Goal: Communication & Community: Answer question/provide support

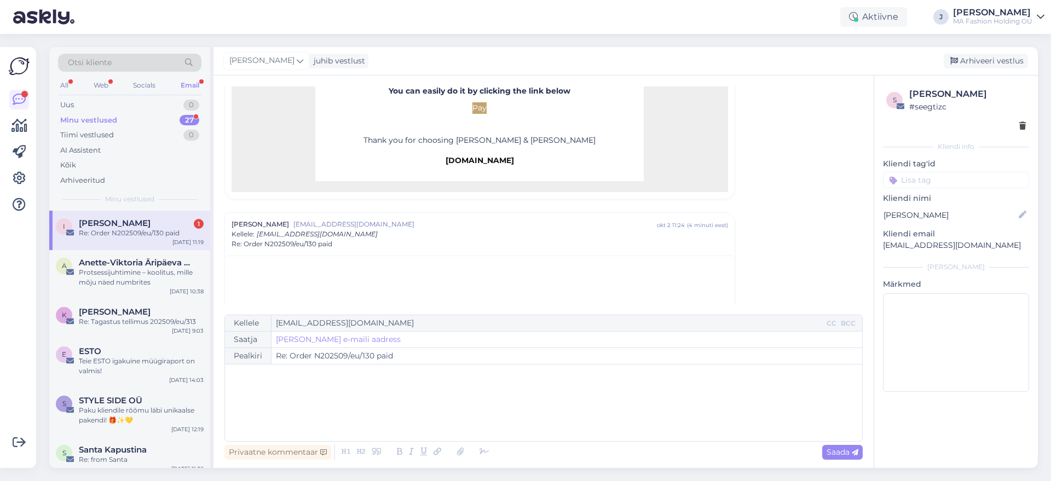
click at [129, 222] on span "[PERSON_NAME]" at bounding box center [115, 223] width 72 height 10
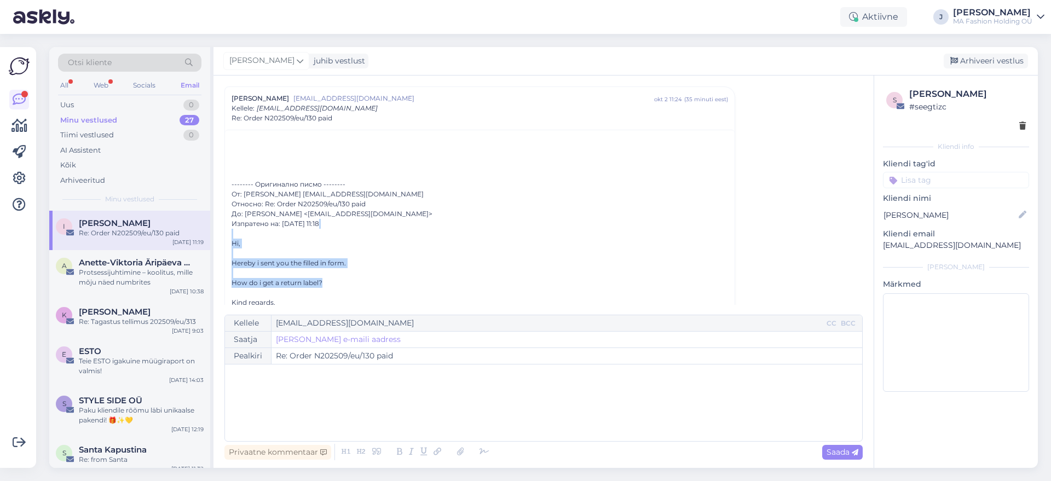
drag, startPoint x: 298, startPoint y: 293, endPoint x: 223, endPoint y: 235, distance: 94.8
click at [278, 267] on div "Hereby i sent you the filled in form." at bounding box center [480, 263] width 496 height 10
click at [107, 90] on div "Web" at bounding box center [100, 85] width 19 height 14
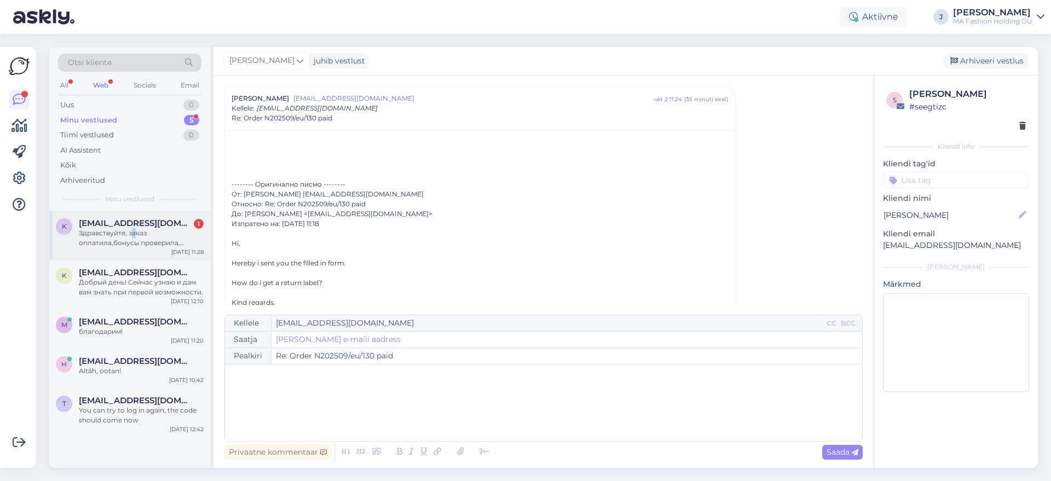
click at [135, 229] on div "Здравствуйте, заказ оплатила,бонусы проверила, спасибо" at bounding box center [141, 238] width 125 height 20
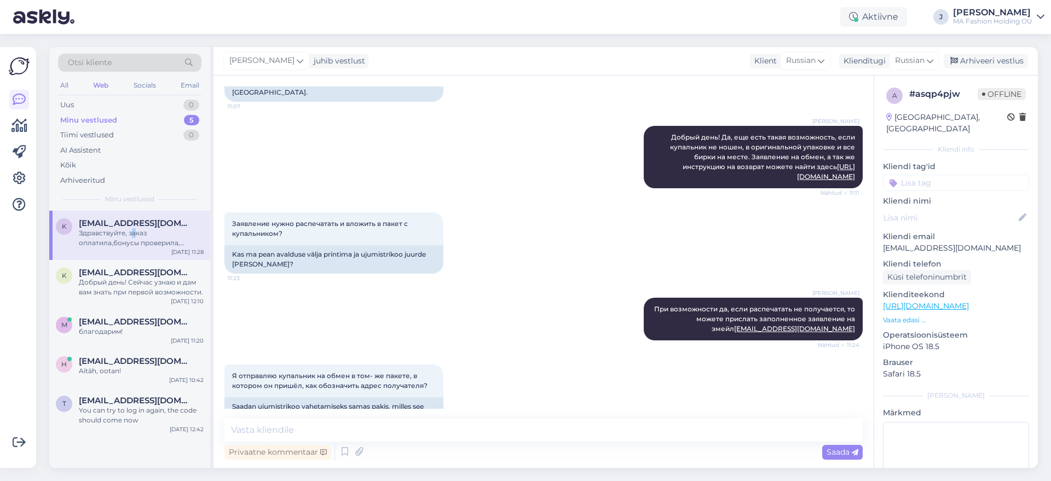
scroll to position [1407, 0]
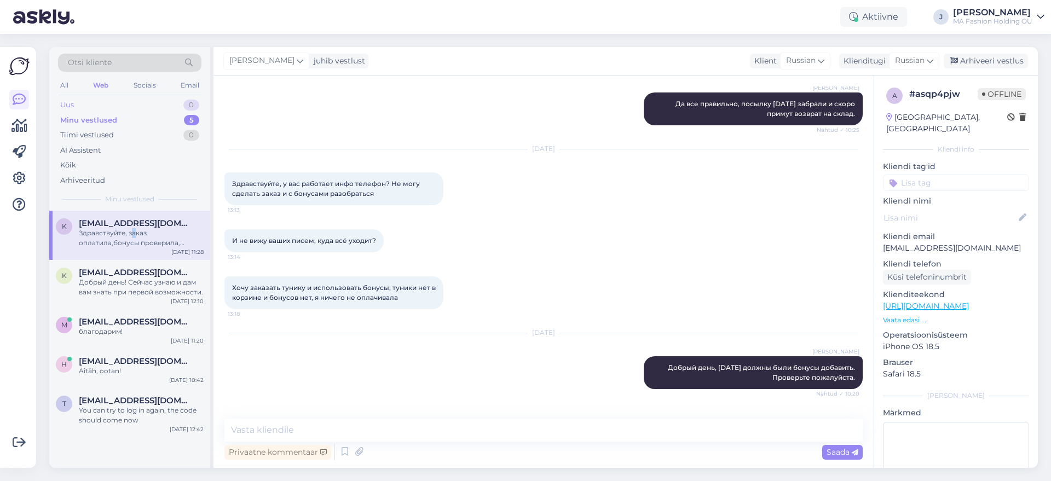
click at [137, 106] on div "Uus 0" at bounding box center [129, 104] width 143 height 15
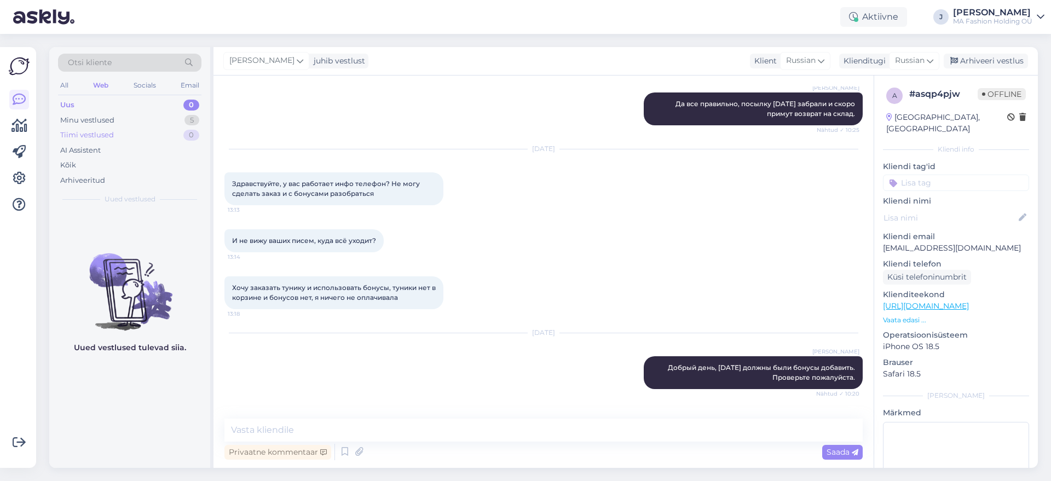
click at [143, 135] on div "Tiimi vestlused 0" at bounding box center [129, 135] width 143 height 15
click at [142, 119] on div "Minu vestlused 5" at bounding box center [129, 120] width 143 height 15
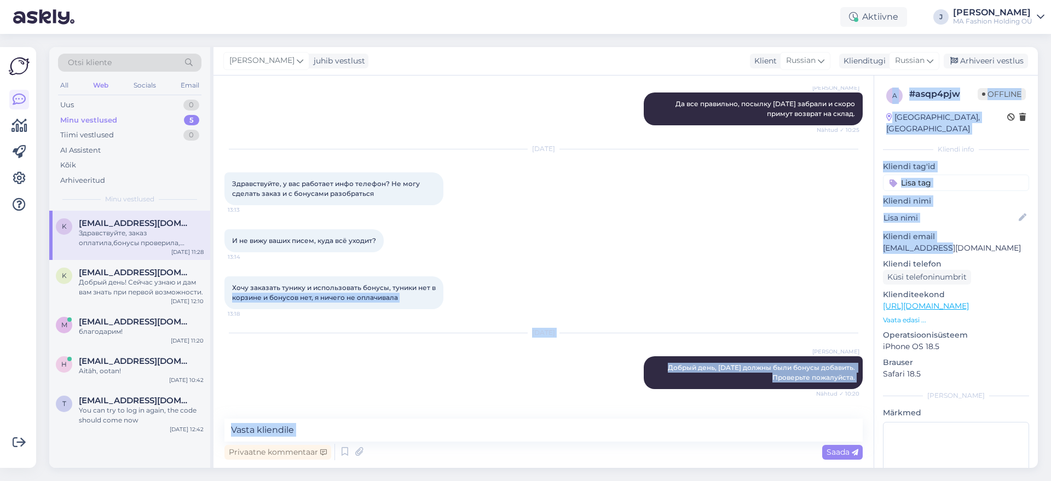
drag, startPoint x: 950, startPoint y: 238, endPoint x: 864, endPoint y: 237, distance: 85.9
click at [864, 237] on div "Vestlus algas [DATE] Здравствуйте. 27.08 я получила купальник, [DATE] ещё можно…" at bounding box center [625, 272] width 824 height 392
click at [897, 242] on p "[EMAIL_ADDRESS][DOMAIN_NAME]" at bounding box center [956, 247] width 146 height 11
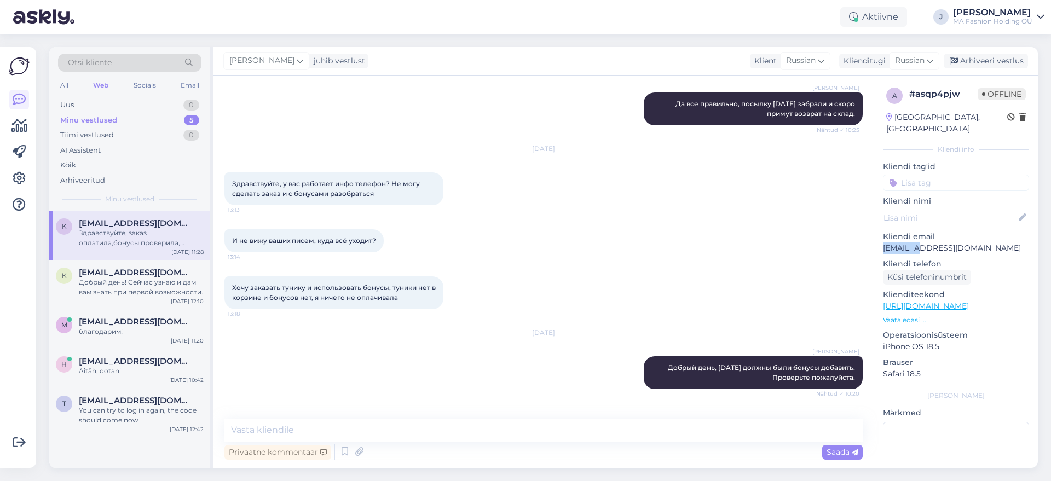
click at [897, 242] on p "[EMAIL_ADDRESS][DOMAIN_NAME]" at bounding box center [956, 247] width 146 height 11
click at [208, 80] on div "Otsi kliente All Web Socials Email Uus 0 Minu vestlused 5 Tiimi vestlused 0 AI …" at bounding box center [129, 129] width 161 height 164
click at [205, 78] on div "Otsi kliente All Web Socials Email Uus 0 Minu vestlused 5 Tiimi vestlused 0 AI …" at bounding box center [129, 129] width 161 height 164
click at [203, 78] on div "Otsi kliente All Web Socials Email Uus 0 Minu vestlused 5 Tiimi vestlused 0 AI …" at bounding box center [129, 129] width 161 height 164
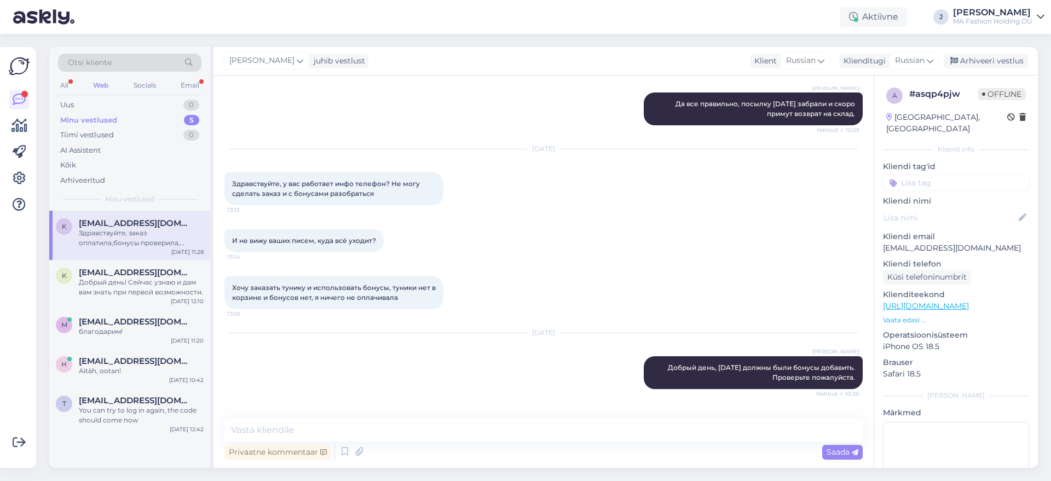
drag, startPoint x: 197, startPoint y: 85, endPoint x: 190, endPoint y: 92, distance: 10.1
click at [196, 85] on div "Email" at bounding box center [189, 85] width 23 height 14
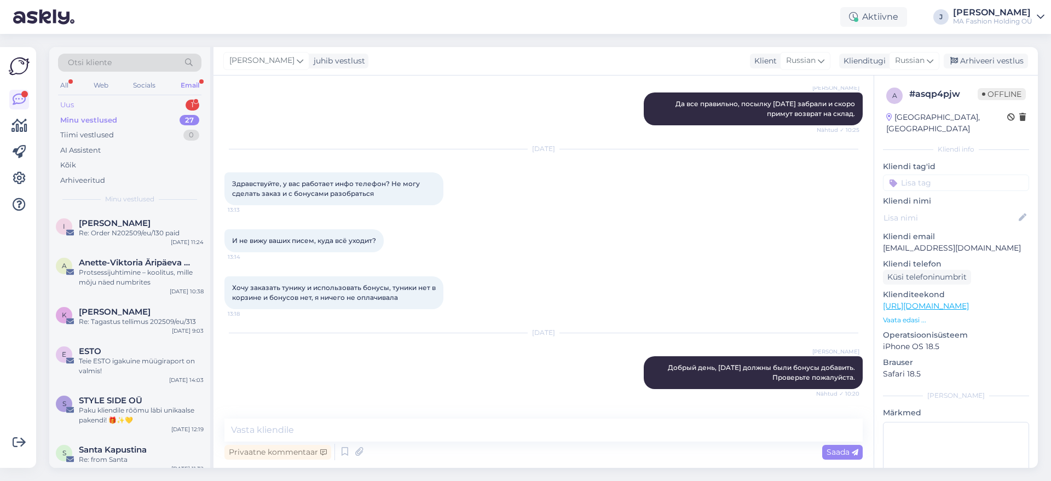
click at [184, 109] on div "Uus 1" at bounding box center [129, 104] width 143 height 15
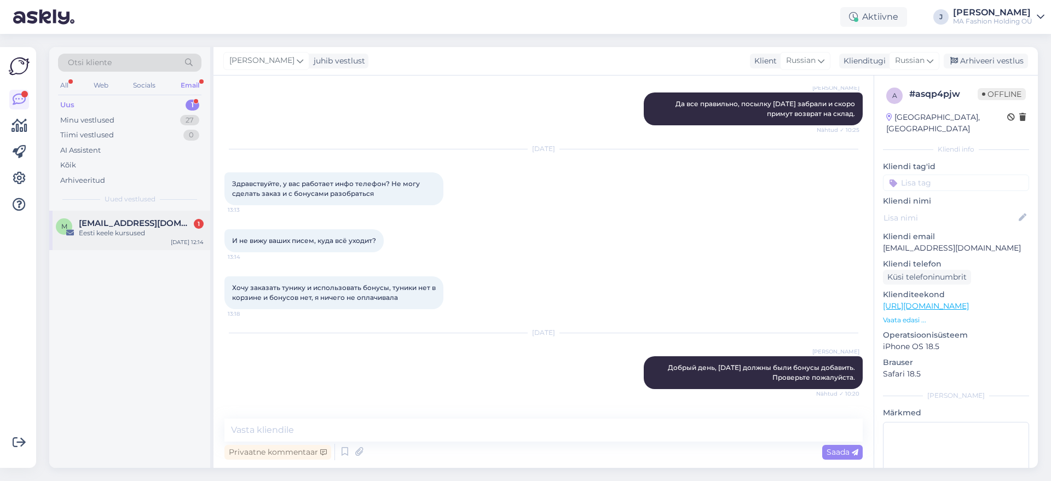
click at [160, 238] on div "Eesti keele kursused" at bounding box center [141, 233] width 125 height 10
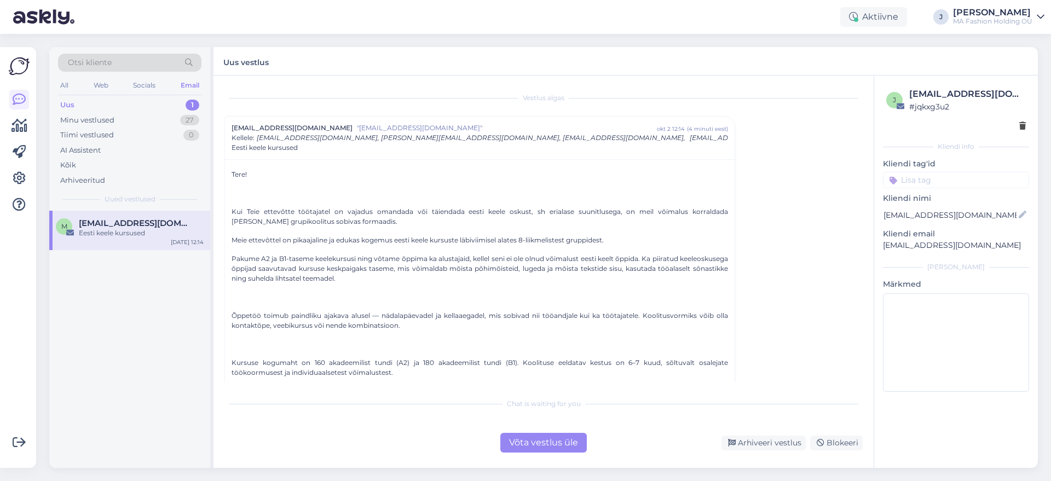
click at [559, 443] on div "Võta vestlus üle" at bounding box center [543, 443] width 86 height 20
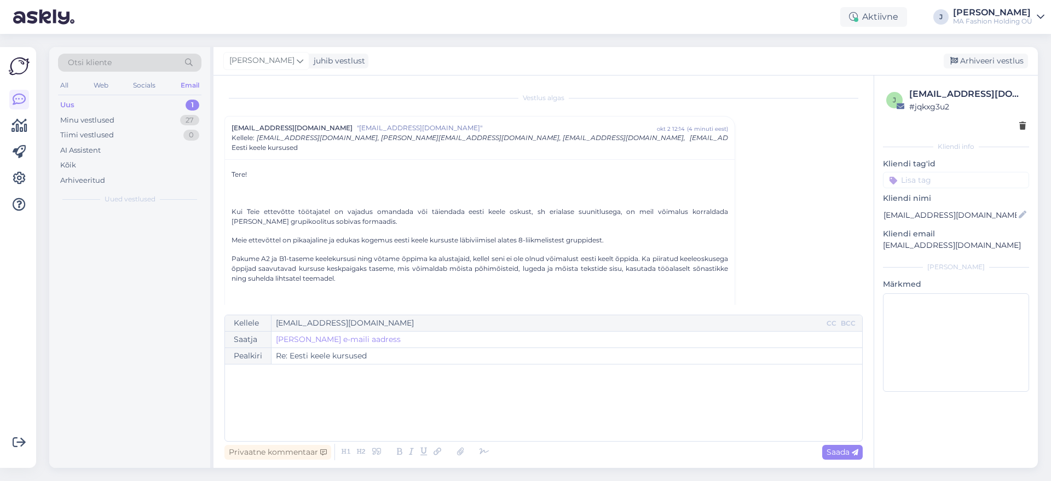
scroll to position [30, 0]
